Goal: Task Accomplishment & Management: Use online tool/utility

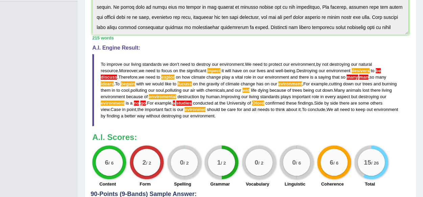
scroll to position [30, 0]
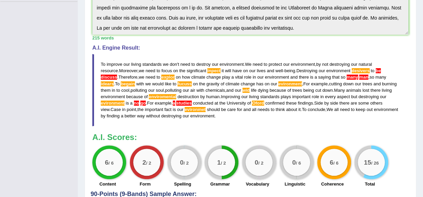
click at [190, 114] on span "environment" at bounding box center [202, 115] width 24 height 5
